Goal: Task Accomplishment & Management: Use online tool/utility

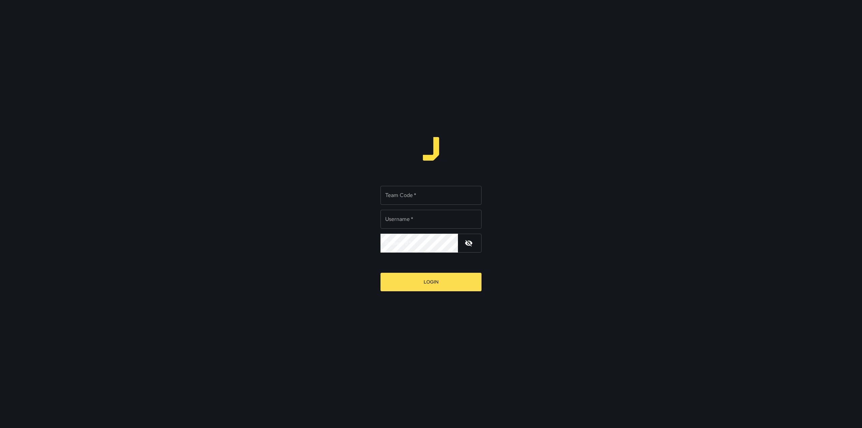
type input "*********"
click at [433, 201] on input "Team Code   *" at bounding box center [431, 195] width 101 height 19
type input "****"
click at [434, 287] on button "Login" at bounding box center [431, 282] width 101 height 19
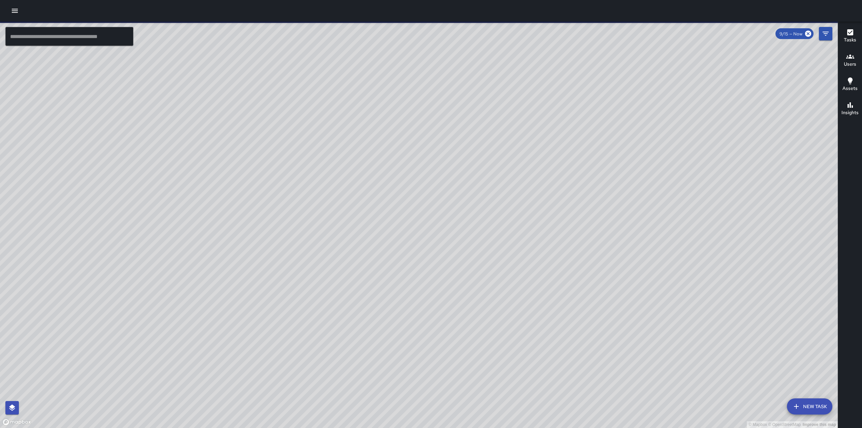
drag, startPoint x: 370, startPoint y: 258, endPoint x: 410, endPoint y: 211, distance: 61.6
click at [410, 211] on div "© Mapbox © OpenStreetMap Improve this map" at bounding box center [419, 225] width 838 height 407
drag, startPoint x: 385, startPoint y: 275, endPoint x: 532, endPoint y: 169, distance: 180.7
click at [558, 156] on div "© Mapbox © OpenStreetMap Improve this map" at bounding box center [419, 225] width 838 height 407
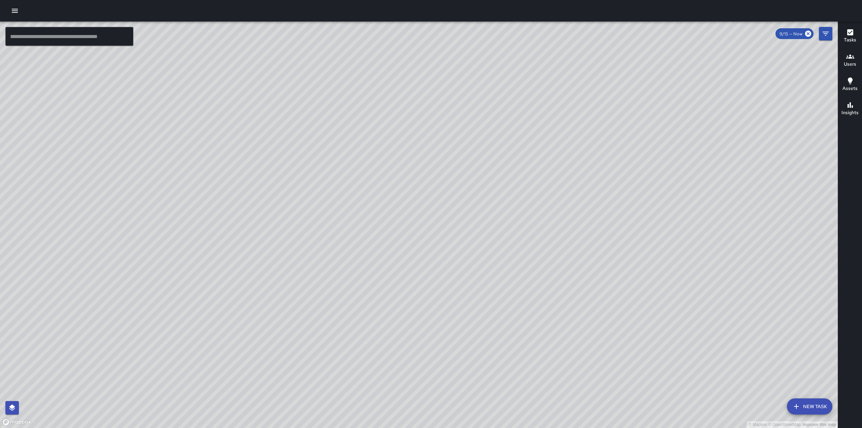
drag, startPoint x: 474, startPoint y: 173, endPoint x: 488, endPoint y: 160, distance: 19.6
click at [488, 160] on div "© Mapbox © OpenStreetMap Improve this map" at bounding box center [419, 225] width 838 height 407
drag, startPoint x: 512, startPoint y: 83, endPoint x: 443, endPoint y: 203, distance: 138.0
click at [443, 203] on div "© Mapbox © OpenStreetMap Improve this map" at bounding box center [419, 225] width 838 height 407
drag, startPoint x: 308, startPoint y: 214, endPoint x: 379, endPoint y: 154, distance: 93.5
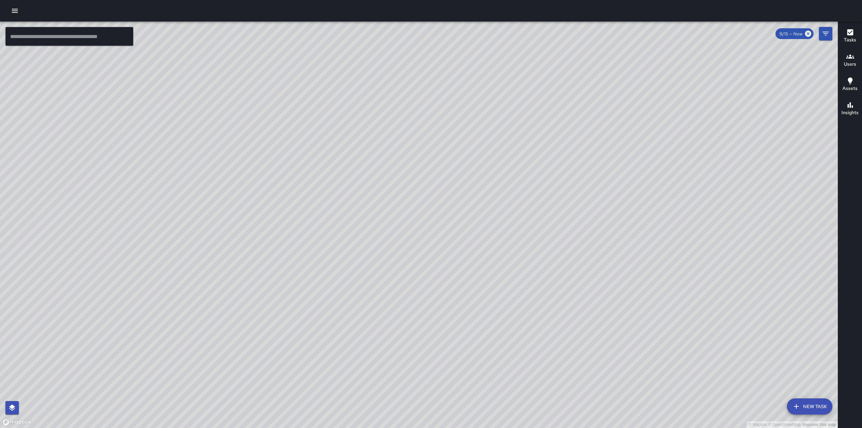
click at [379, 154] on div "© Mapbox © OpenStreetMap Improve this map" at bounding box center [419, 225] width 838 height 407
drag, startPoint x: 597, startPoint y: 145, endPoint x: 516, endPoint y: 296, distance: 171.3
click at [516, 296] on div "© Mapbox © OpenStreetMap Improve this map" at bounding box center [419, 225] width 838 height 407
drag, startPoint x: 557, startPoint y: 101, endPoint x: 517, endPoint y: 201, distance: 107.8
click at [518, 200] on div "© Mapbox © OpenStreetMap Improve this map" at bounding box center [419, 225] width 838 height 407
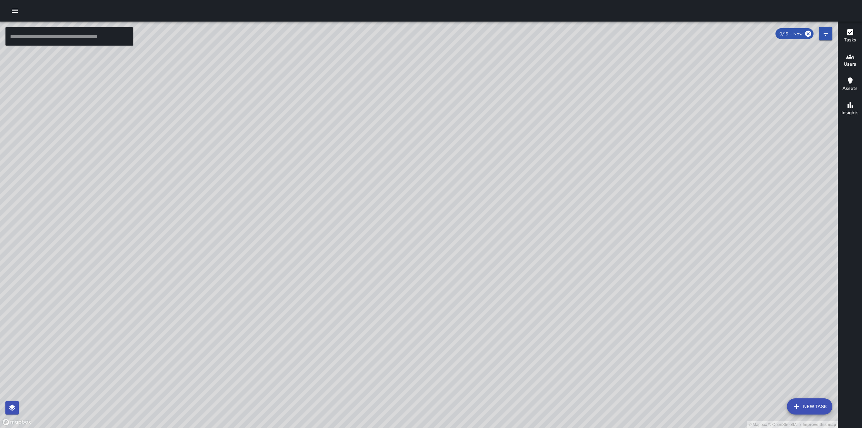
drag, startPoint x: 479, startPoint y: 77, endPoint x: 465, endPoint y: 168, distance: 91.8
click at [451, 178] on div "© Mapbox © OpenStreetMap Improve this map" at bounding box center [419, 225] width 838 height 407
drag, startPoint x: 377, startPoint y: 282, endPoint x: 394, endPoint y: 161, distance: 121.7
click at [394, 162] on div "© Mapbox © OpenStreetMap Improve this map" at bounding box center [419, 225] width 838 height 407
drag, startPoint x: 379, startPoint y: 258, endPoint x: 490, endPoint y: 119, distance: 178.1
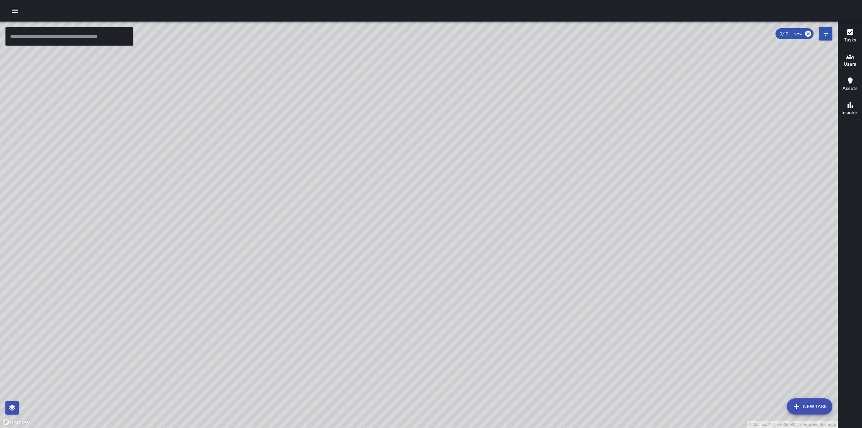
click at [490, 119] on div "© Mapbox © OpenStreetMap Improve this map" at bounding box center [419, 225] width 838 height 407
drag, startPoint x: 486, startPoint y: 75, endPoint x: 521, endPoint y: 240, distance: 168.3
click at [521, 246] on div "© Mapbox © OpenStreetMap Improve this map" at bounding box center [419, 225] width 838 height 407
drag, startPoint x: 516, startPoint y: 91, endPoint x: 545, endPoint y: 54, distance: 47.3
click at [532, 50] on div "© Mapbox © OpenStreetMap Improve this map" at bounding box center [419, 225] width 838 height 407
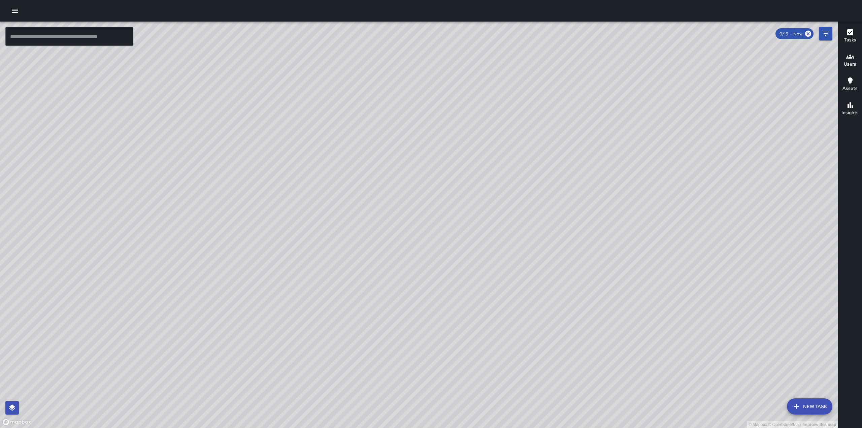
drag, startPoint x: 507, startPoint y: 139, endPoint x: 507, endPoint y: 167, distance: 28.6
click at [507, 167] on div "© Mapbox © OpenStreetMap Improve this map" at bounding box center [419, 225] width 838 height 407
drag, startPoint x: 522, startPoint y: 224, endPoint x: 526, endPoint y: 191, distance: 34.0
click at [529, 158] on div "© Mapbox © OpenStreetMap Improve this map" at bounding box center [419, 225] width 838 height 407
drag, startPoint x: 423, startPoint y: 379, endPoint x: 426, endPoint y: 274, distance: 105.5
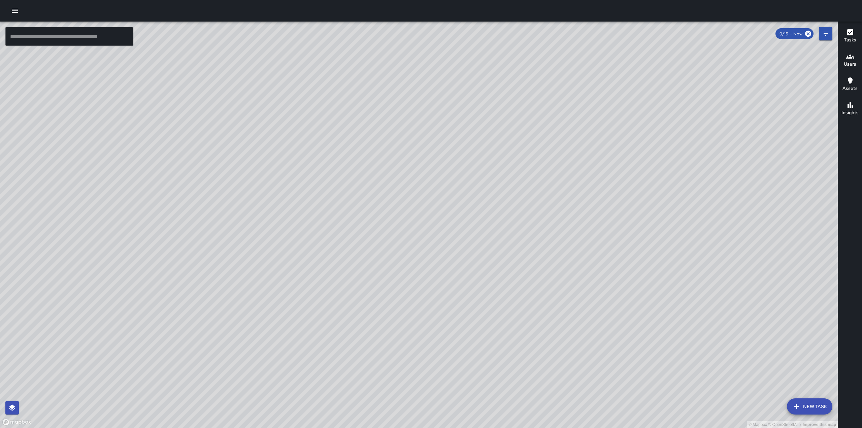
click at [426, 274] on div "© Mapbox © OpenStreetMap Improve this map" at bounding box center [419, 225] width 838 height 407
drag, startPoint x: 339, startPoint y: 108, endPoint x: 363, endPoint y: 93, distance: 27.9
click at [363, 93] on div "© Mapbox © OpenStreetMap Improve this map" at bounding box center [419, 225] width 838 height 407
drag, startPoint x: 336, startPoint y: 126, endPoint x: 354, endPoint y: 283, distance: 157.6
click at [354, 283] on div "© Mapbox © OpenStreetMap Improve this map" at bounding box center [419, 225] width 838 height 407
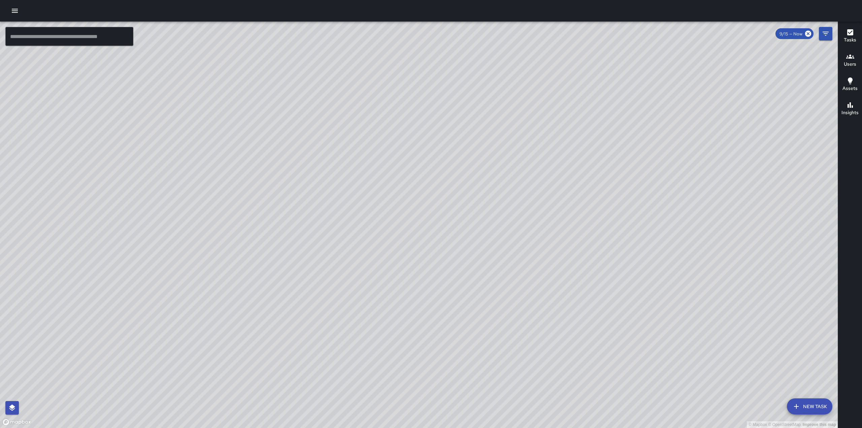
drag, startPoint x: 392, startPoint y: 285, endPoint x: 447, endPoint y: 182, distance: 116.8
click at [447, 182] on div "© Mapbox © OpenStreetMap Improve this map" at bounding box center [419, 225] width 838 height 407
drag, startPoint x: 345, startPoint y: 271, endPoint x: 461, endPoint y: 205, distance: 133.5
click at [461, 205] on div "© Mapbox © OpenStreetMap Improve this map" at bounding box center [419, 225] width 838 height 407
drag, startPoint x: 197, startPoint y: 313, endPoint x: 342, endPoint y: 255, distance: 156.2
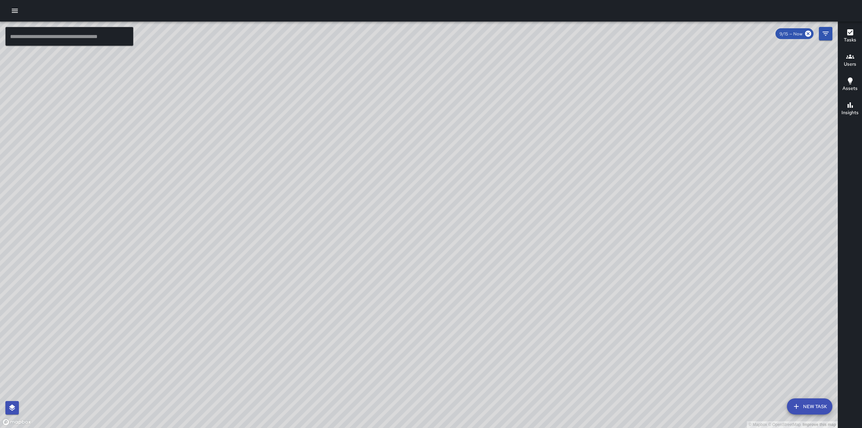
click at [342, 256] on div "© Mapbox © OpenStreetMap Improve this map" at bounding box center [419, 225] width 838 height 407
drag, startPoint x: 488, startPoint y: 346, endPoint x: 396, endPoint y: 225, distance: 152.6
click at [396, 225] on div "© Mapbox © OpenStreetMap Improve this map" at bounding box center [419, 225] width 838 height 407
drag, startPoint x: 408, startPoint y: 321, endPoint x: 444, endPoint y: 242, distance: 87.3
click at [442, 228] on div "© Mapbox © OpenStreetMap Improve this map" at bounding box center [419, 225] width 838 height 407
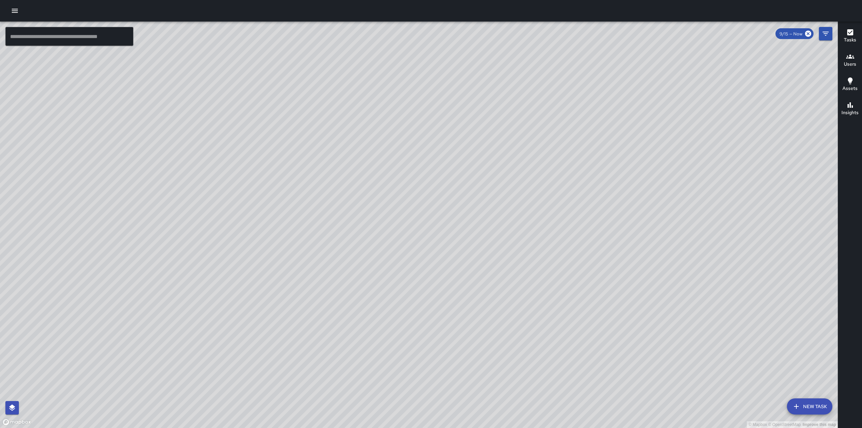
drag, startPoint x: 220, startPoint y: 252, endPoint x: 259, endPoint y: 190, distance: 73.3
click at [258, 190] on div "© Mapbox © OpenStreetMap Improve this map" at bounding box center [419, 225] width 838 height 407
drag, startPoint x: 288, startPoint y: 219, endPoint x: 371, endPoint y: 160, distance: 101.4
click at [399, 132] on div "© Mapbox © OpenStreetMap Improve this map" at bounding box center [419, 225] width 838 height 407
drag, startPoint x: 562, startPoint y: 249, endPoint x: 551, endPoint y: 256, distance: 12.4
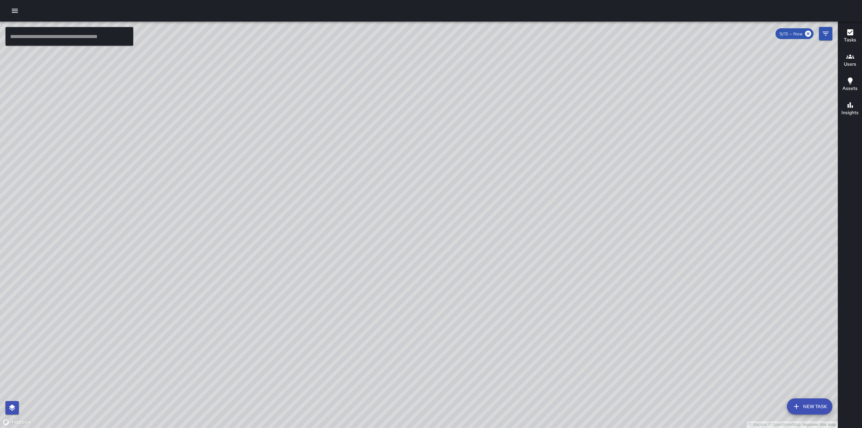
click at [551, 256] on div "© Mapbox © OpenStreetMap Improve this map" at bounding box center [419, 225] width 838 height 407
drag, startPoint x: 737, startPoint y: 208, endPoint x: 612, endPoint y: 170, distance: 130.0
click at [612, 232] on div "© Mapbox © OpenStreetMap Improve this map" at bounding box center [419, 225] width 838 height 407
drag, startPoint x: 735, startPoint y: 99, endPoint x: 667, endPoint y: 183, distance: 107.8
click at [667, 183] on div "© Mapbox © OpenStreetMap Improve this map" at bounding box center [419, 225] width 838 height 407
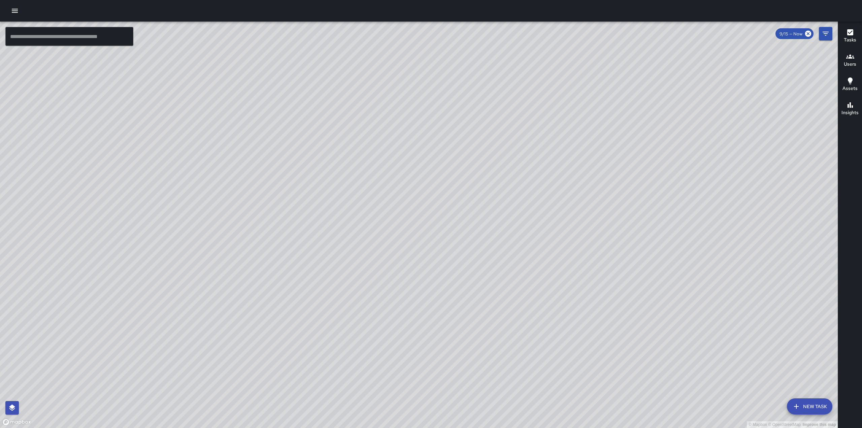
drag, startPoint x: 516, startPoint y: 119, endPoint x: 461, endPoint y: 212, distance: 108.2
click at [461, 212] on div "© Mapbox © OpenStreetMap Improve this map" at bounding box center [419, 225] width 838 height 407
drag, startPoint x: 626, startPoint y: 159, endPoint x: 454, endPoint y: 289, distance: 215.0
click at [454, 289] on div "© Mapbox © OpenStreetMap Improve this map" at bounding box center [419, 225] width 838 height 407
drag, startPoint x: 537, startPoint y: 297, endPoint x: 523, endPoint y: 186, distance: 112.7
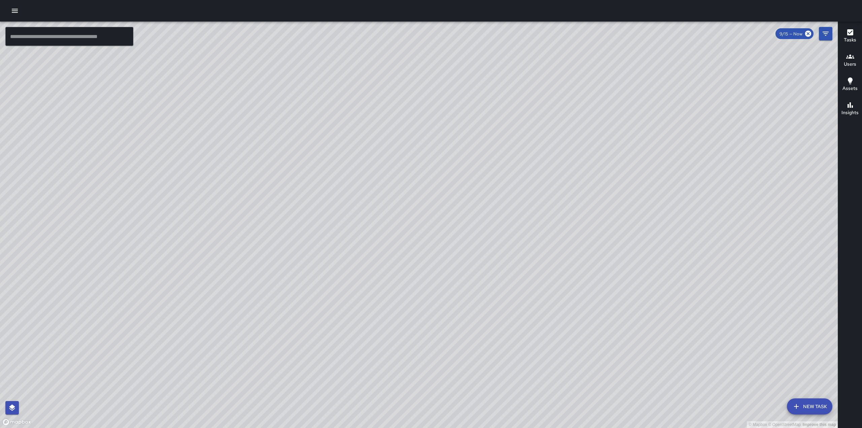
click at [523, 186] on div "© Mapbox © OpenStreetMap Improve this map" at bounding box center [419, 225] width 838 height 407
drag, startPoint x: 482, startPoint y: 275, endPoint x: 492, endPoint y: 171, distance: 104.9
click at [492, 172] on div "© Mapbox © OpenStreetMap Improve this map" at bounding box center [419, 225] width 838 height 407
drag, startPoint x: 324, startPoint y: 259, endPoint x: 423, endPoint y: 188, distance: 121.9
click at [423, 188] on div "© Mapbox © OpenStreetMap Improve this map" at bounding box center [419, 225] width 838 height 407
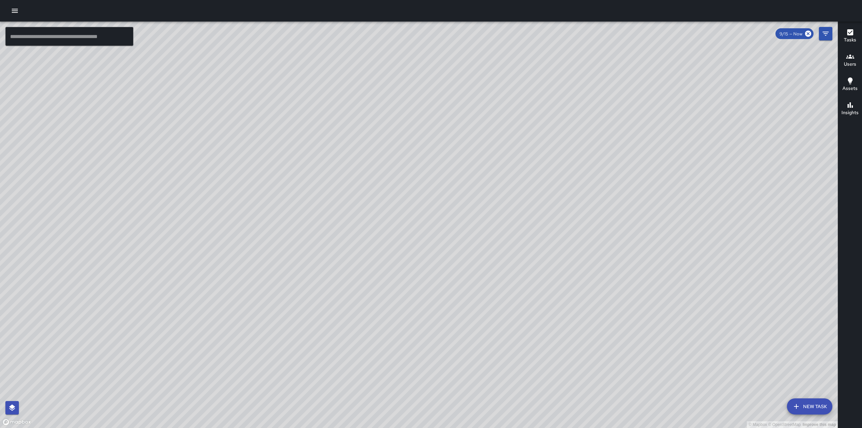
drag, startPoint x: 387, startPoint y: 296, endPoint x: 418, endPoint y: 173, distance: 127.5
click at [418, 173] on div "© Mapbox © OpenStreetMap Improve this map" at bounding box center [419, 225] width 838 height 407
drag, startPoint x: 468, startPoint y: 300, endPoint x: 492, endPoint y: 259, distance: 47.1
click at [491, 260] on div "© Mapbox © OpenStreetMap Improve this map" at bounding box center [419, 225] width 838 height 407
click at [845, 30] on div "Tasks" at bounding box center [850, 35] width 12 height 15
